Goal: Task Accomplishment & Management: Manage account settings

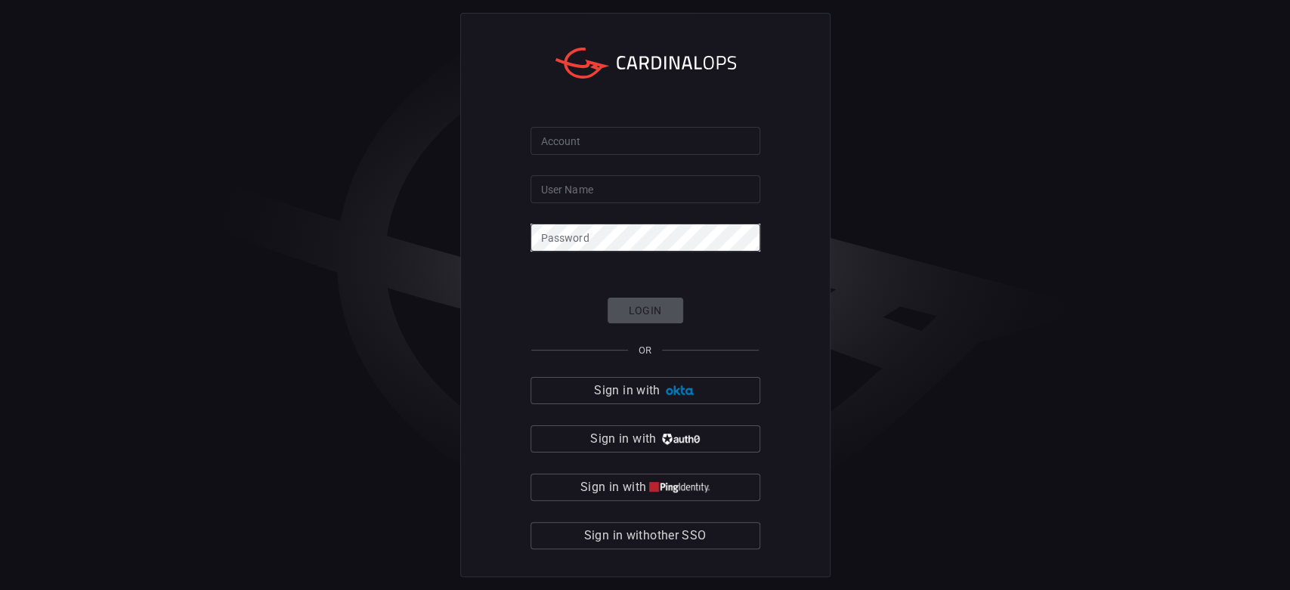
click at [647, 134] on input "Account" at bounding box center [646, 141] width 230 height 28
type input "[PERSON_NAME]"
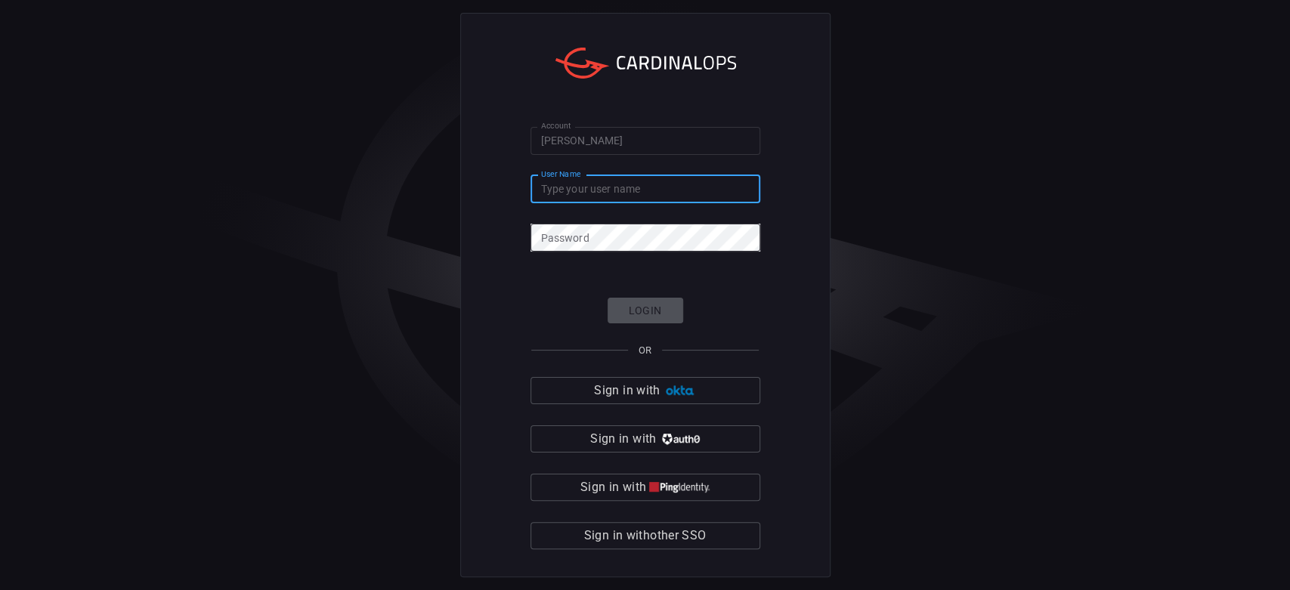
click at [599, 194] on input "User Name" at bounding box center [646, 189] width 230 height 28
type input "[PERSON_NAME][EMAIL_ADDRESS][PERSON_NAME][DOMAIN_NAME]"
click at [342, 96] on div "Account [PERSON_NAME] Account User Name [PERSON_NAME][EMAIL_ADDRESS][PERSON_NAM…" at bounding box center [645, 295] width 1290 height 590
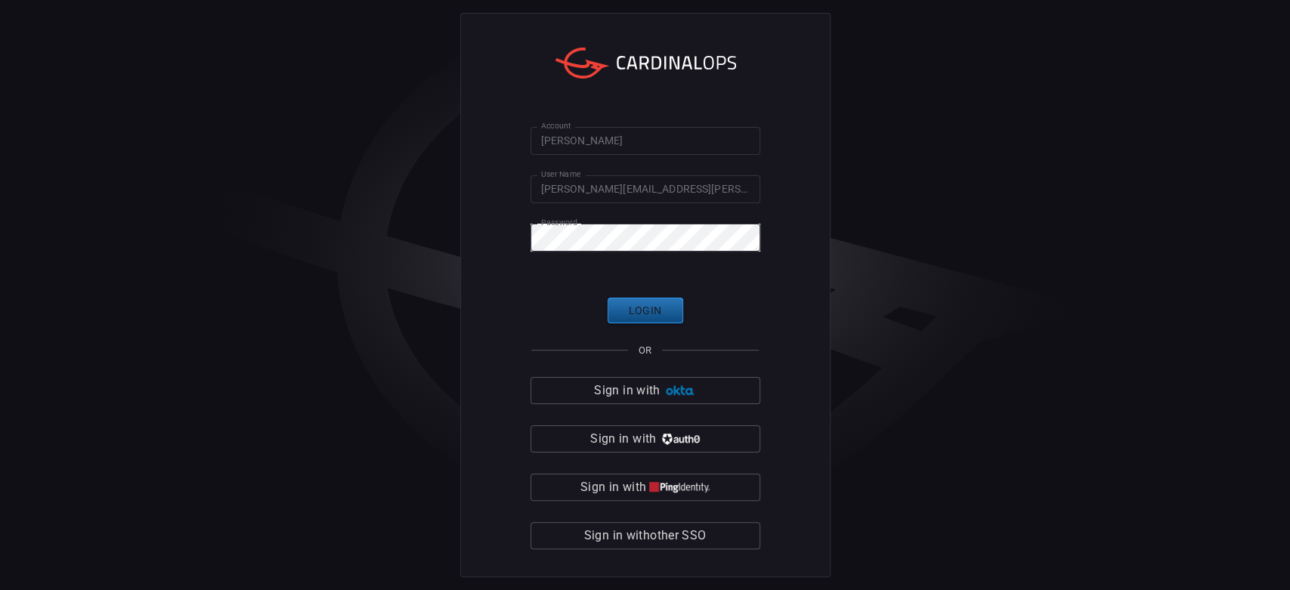
click at [661, 313] on button "Login" at bounding box center [646, 311] width 76 height 26
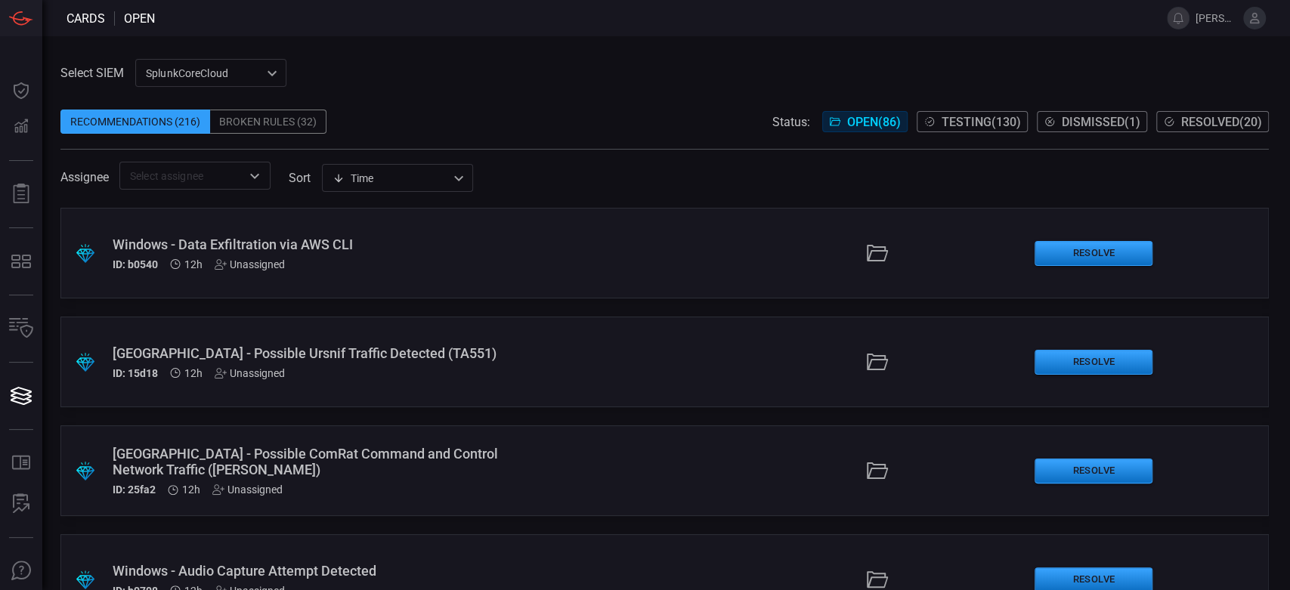
click at [955, 124] on span "Testing ( 130 )" at bounding box center [981, 122] width 79 height 14
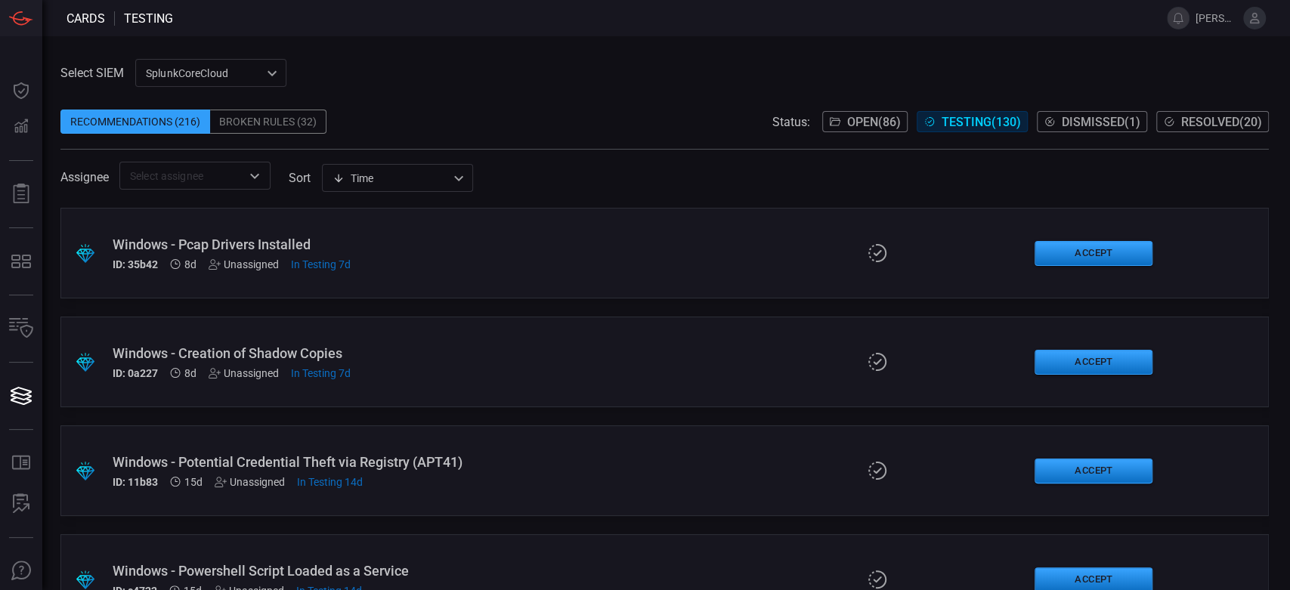
click at [881, 128] on span "Open ( 86 )" at bounding box center [874, 122] width 54 height 14
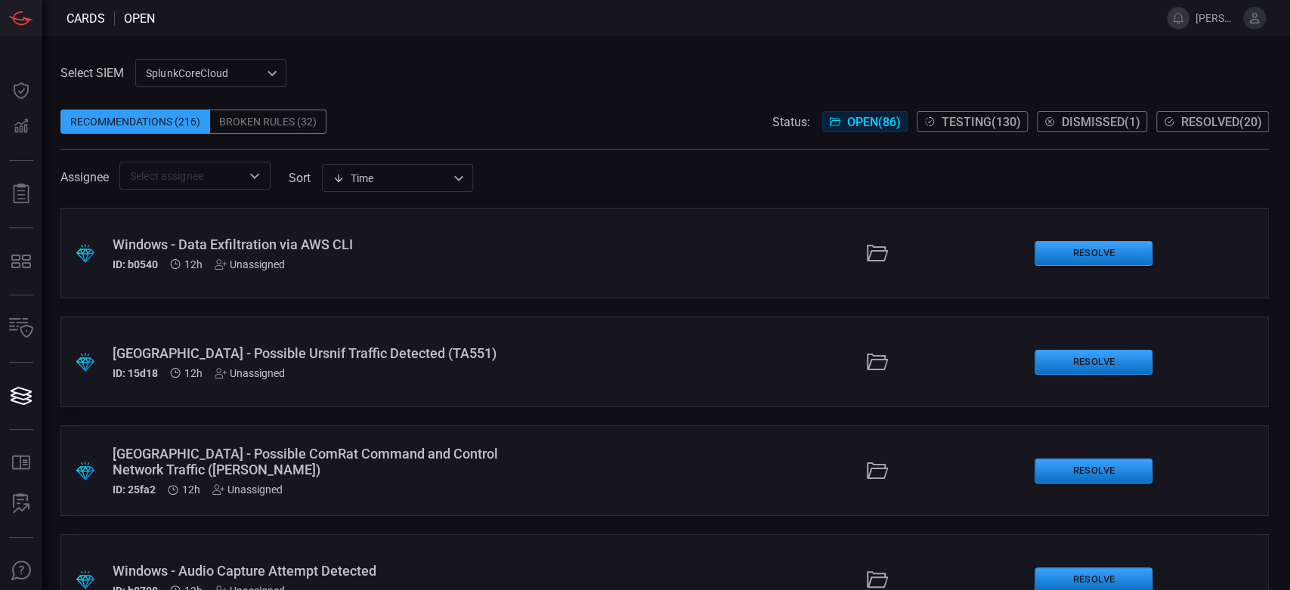
click at [942, 127] on span "Testing ( 130 )" at bounding box center [981, 122] width 79 height 14
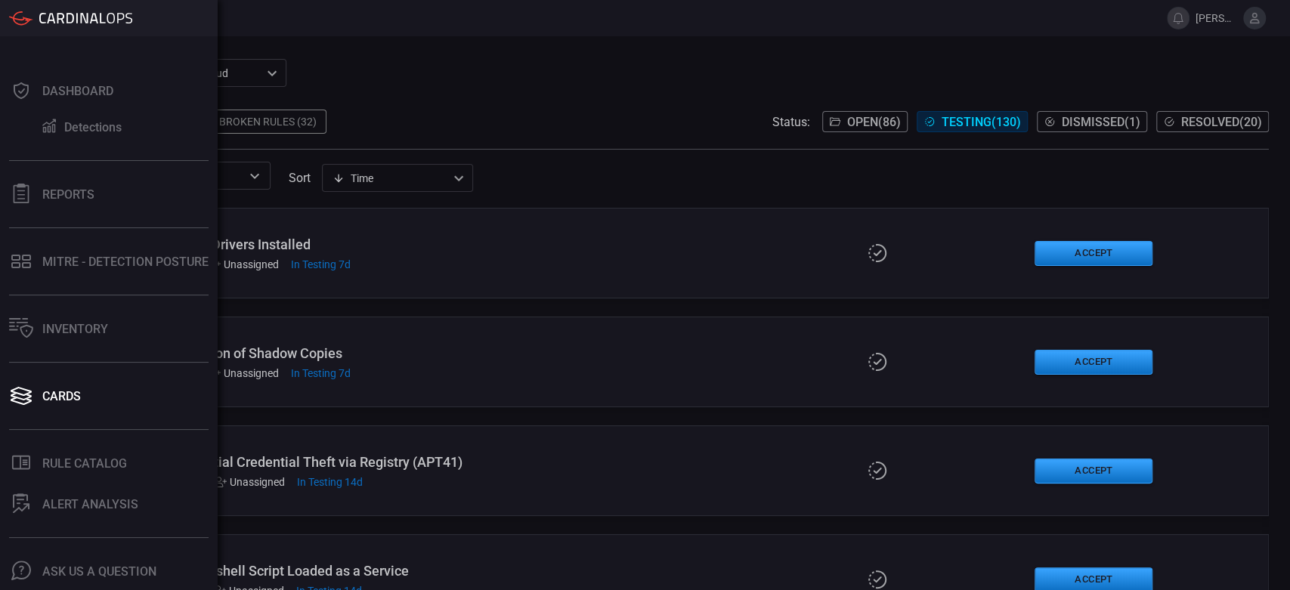
scroll to position [39, 0]
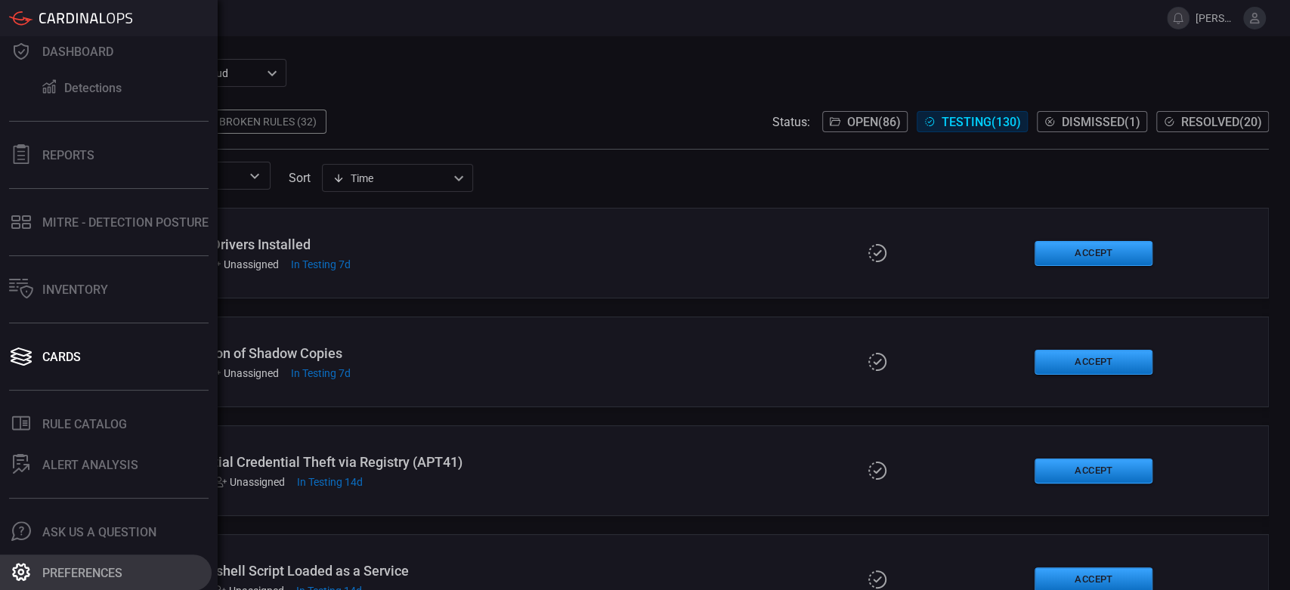
click at [33, 567] on button "Preferences" at bounding box center [106, 573] width 212 height 36
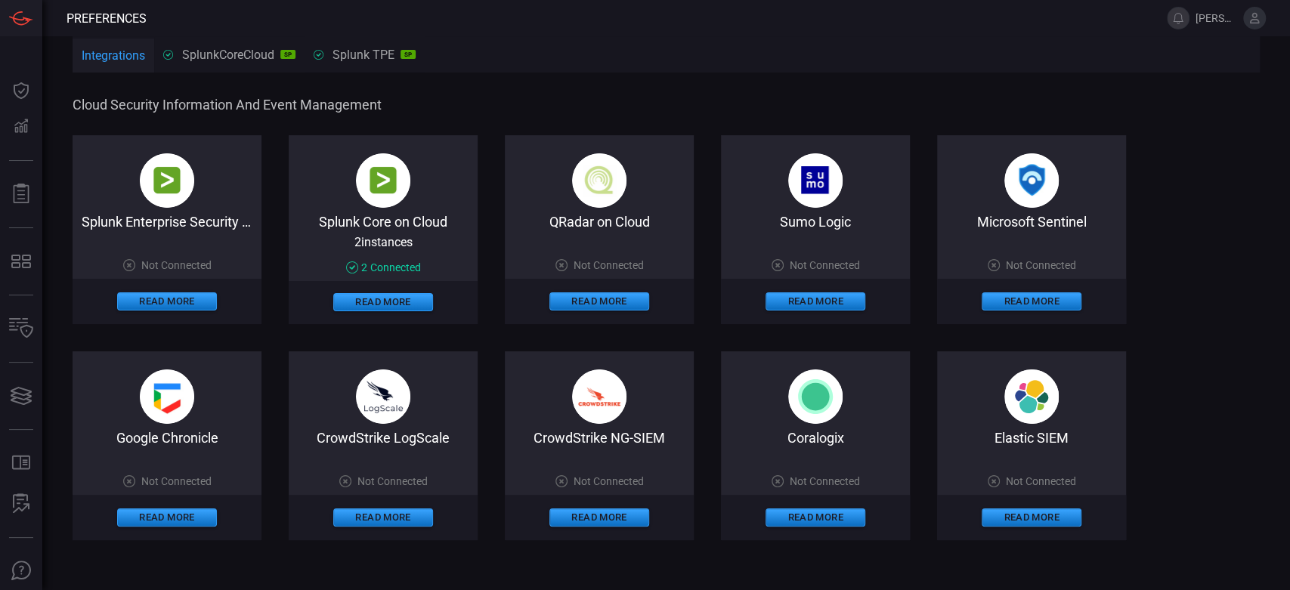
click at [399, 200] on img at bounding box center [383, 180] width 54 height 54
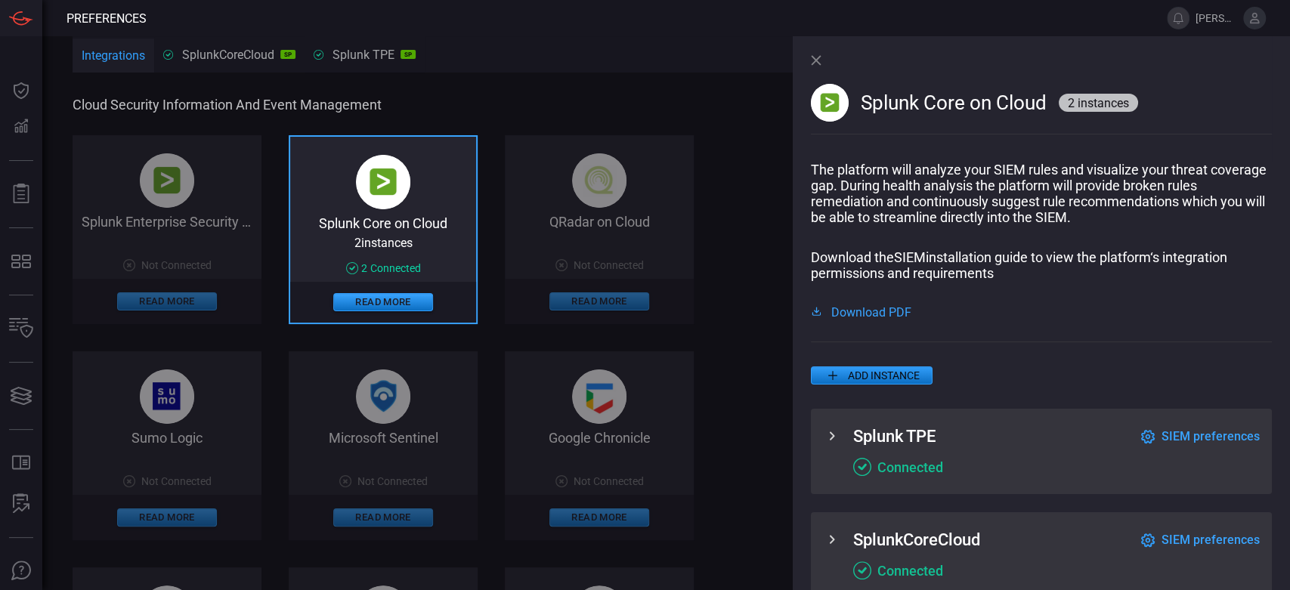
scroll to position [29, 0]
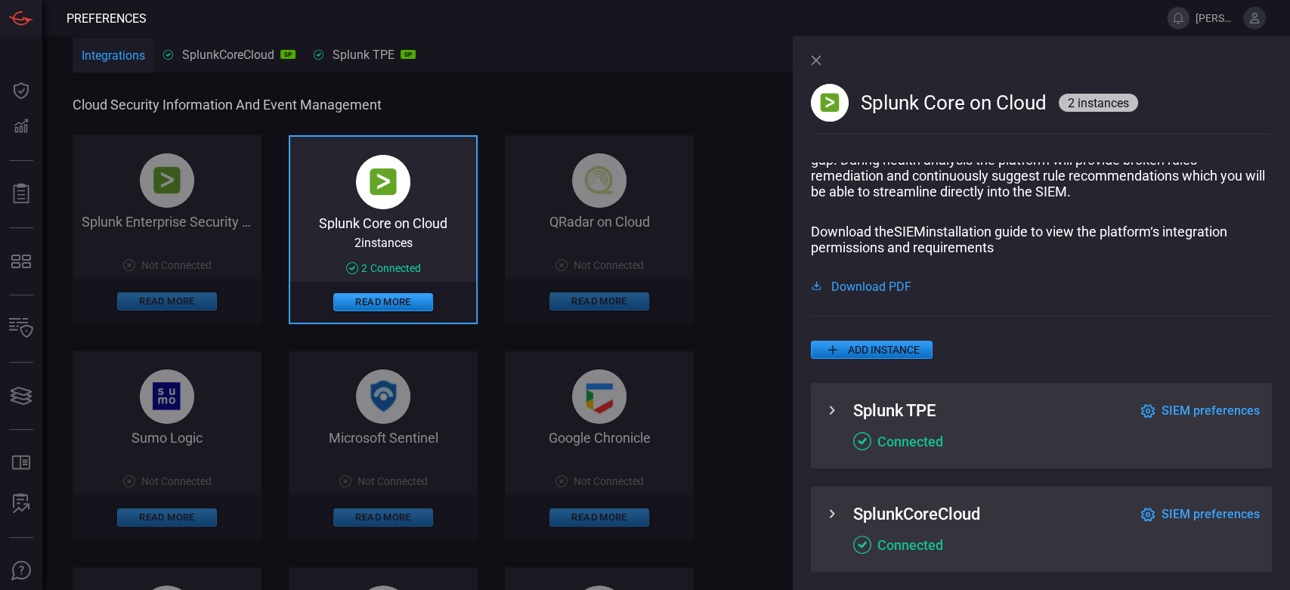
click at [1172, 518] on span "SIEM preferences" at bounding box center [1211, 514] width 98 height 14
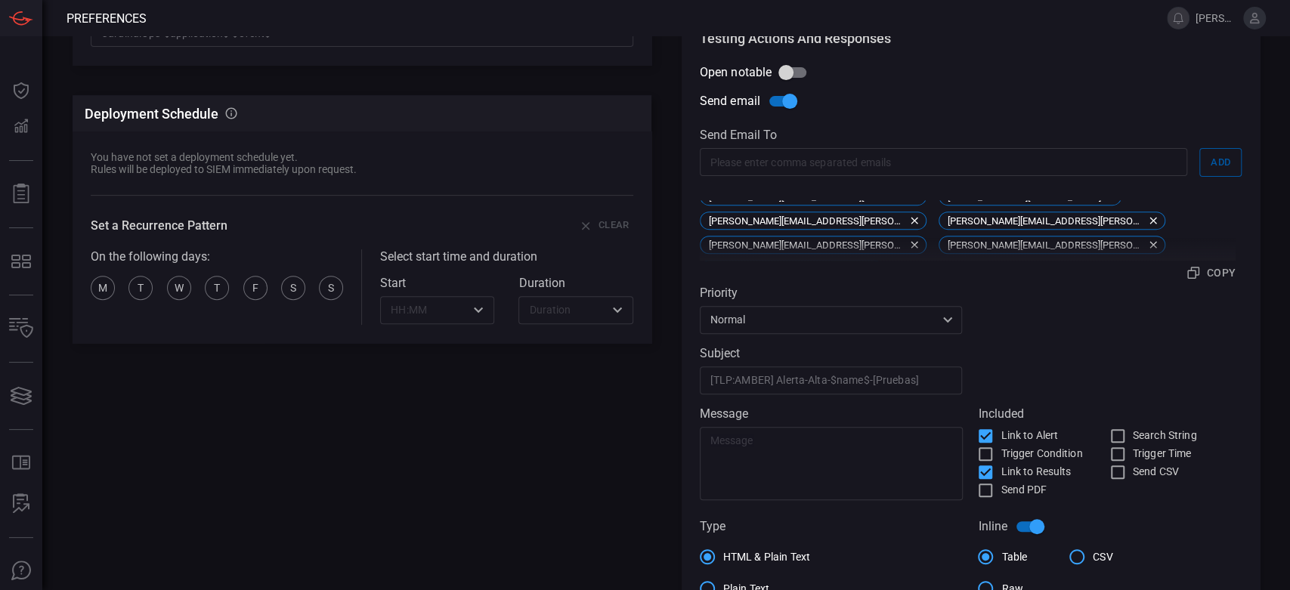
scroll to position [157, 0]
